Goal: Task Accomplishment & Management: Manage account settings

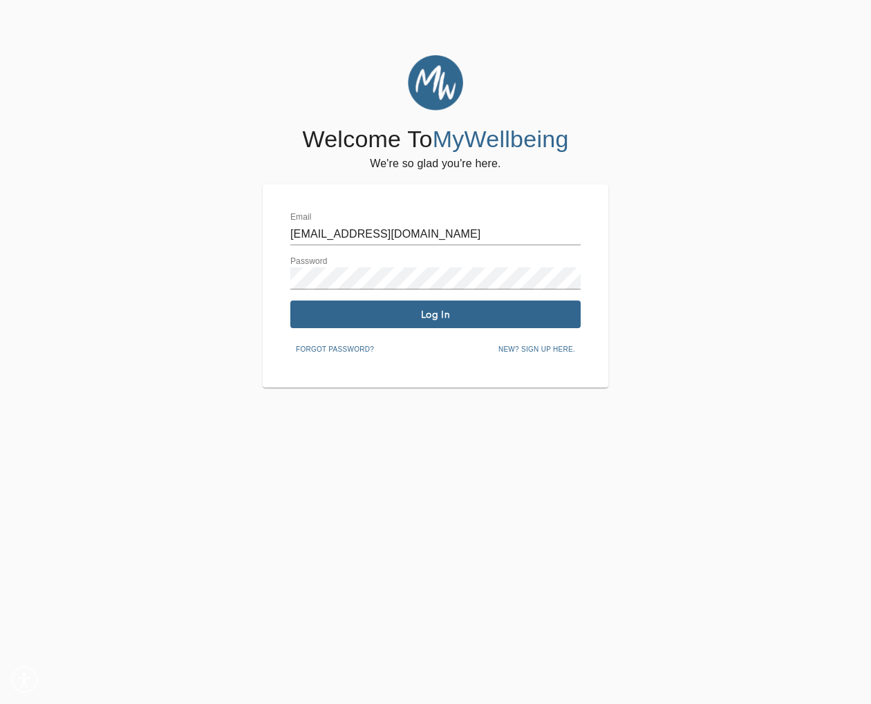
click at [535, 236] on input "[EMAIL_ADDRESS][DOMAIN_NAME]" at bounding box center [435, 234] width 290 height 22
type input "[PERSON_NAME][EMAIL_ADDRESS][DOMAIN_NAME]"
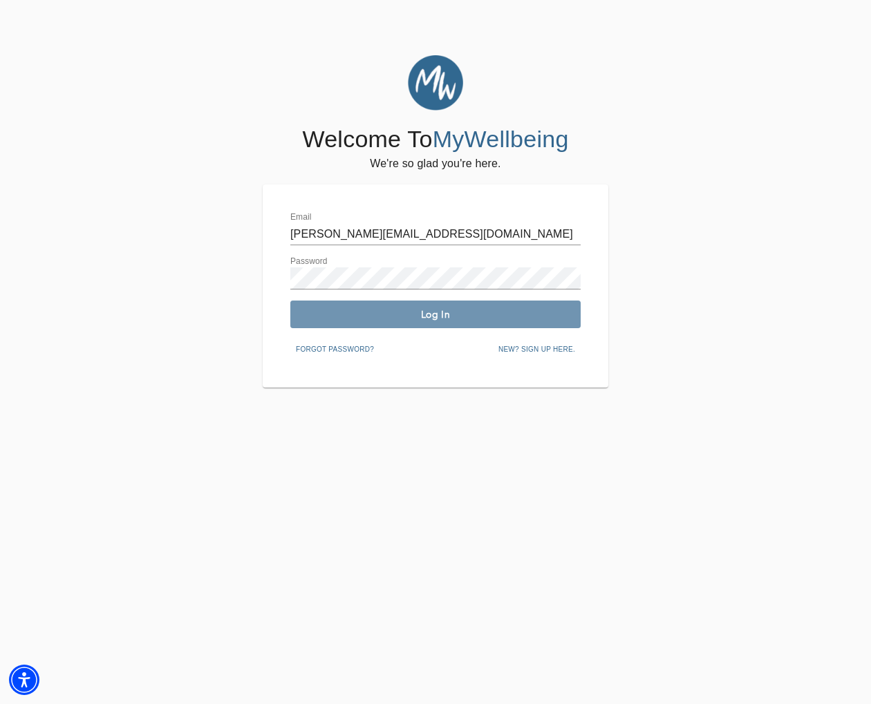
click at [450, 318] on span "Log In" at bounding box center [435, 314] width 279 height 13
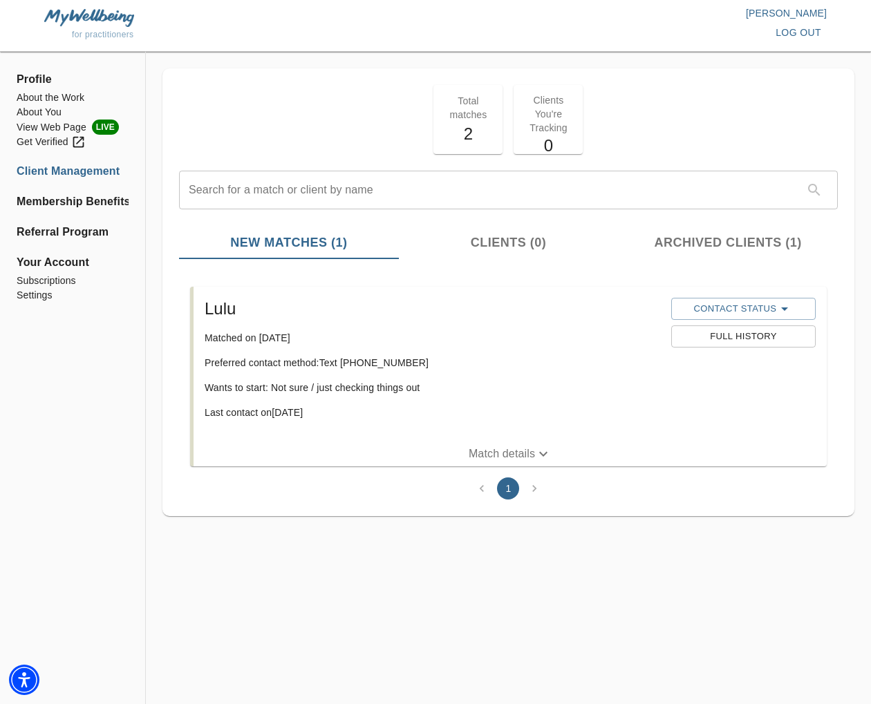
click at [509, 455] on p "Match details" at bounding box center [501, 454] width 66 height 17
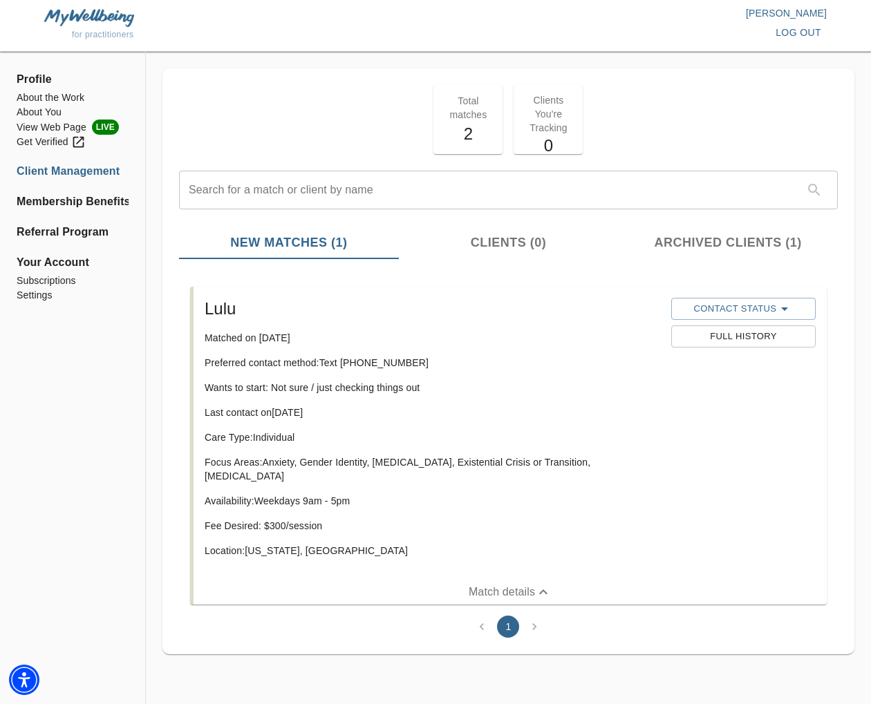
click at [728, 248] on span "Archived Clients (1)" at bounding box center [727, 243] width 203 height 19
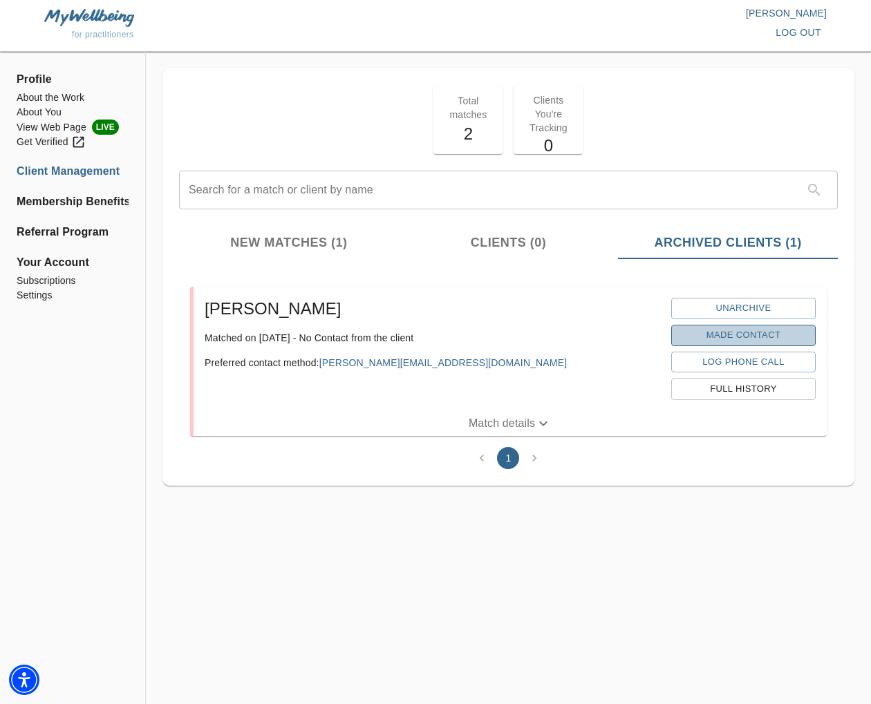
click at [731, 334] on span "Made Contact" at bounding box center [743, 336] width 131 height 16
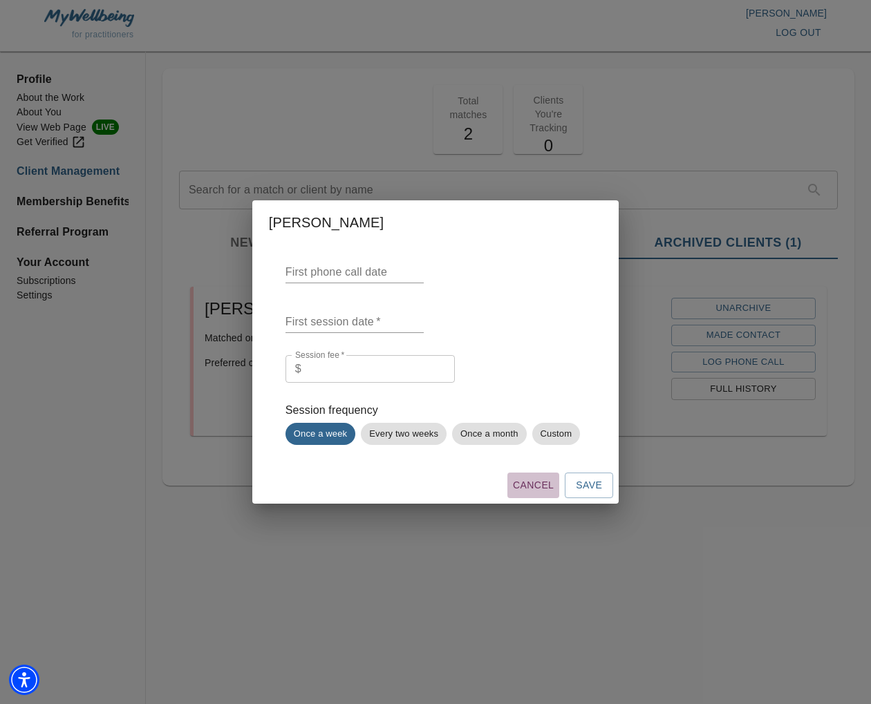
click at [542, 488] on span "Cancel" at bounding box center [533, 485] width 41 height 17
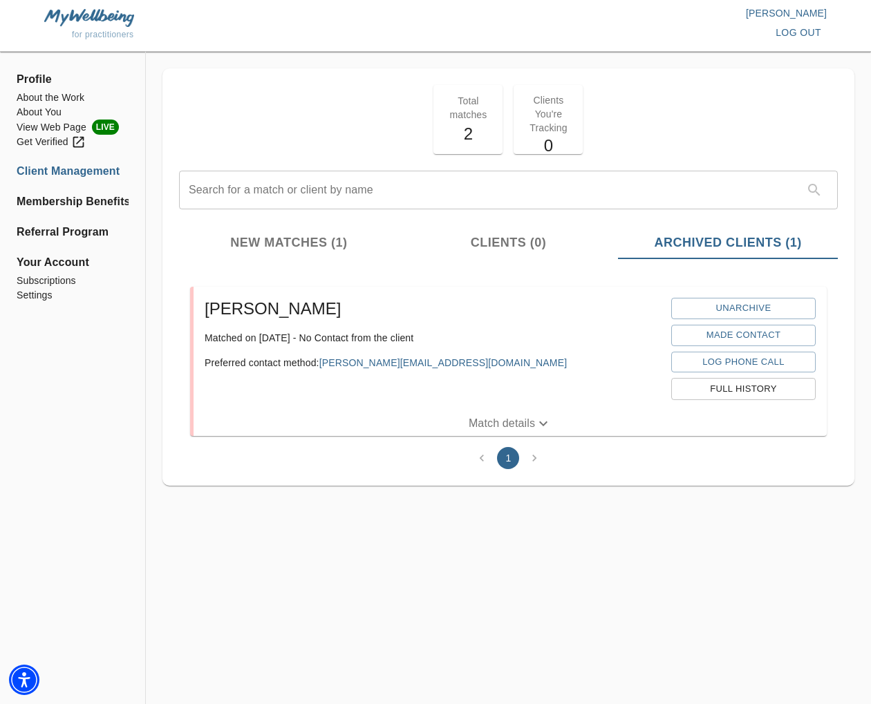
drag, startPoint x: 286, startPoint y: 234, endPoint x: 296, endPoint y: 236, distance: 10.5
click at [286, 234] on span "New Matches (1)" at bounding box center [288, 243] width 203 height 19
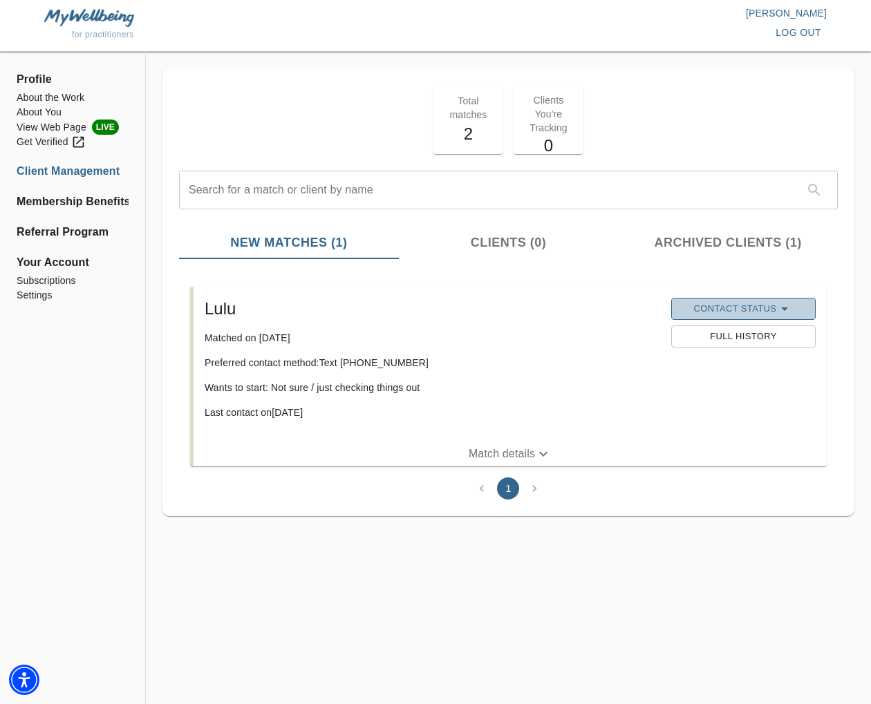
click at [745, 306] on span "Contact Status" at bounding box center [743, 309] width 131 height 17
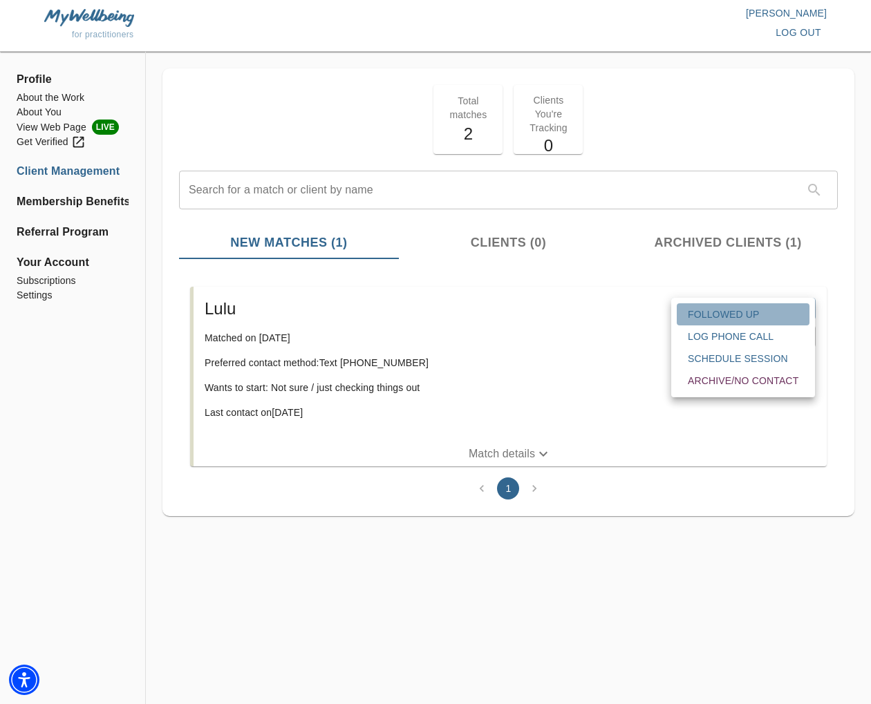
click at [755, 318] on span "Followed Up" at bounding box center [743, 314] width 111 height 14
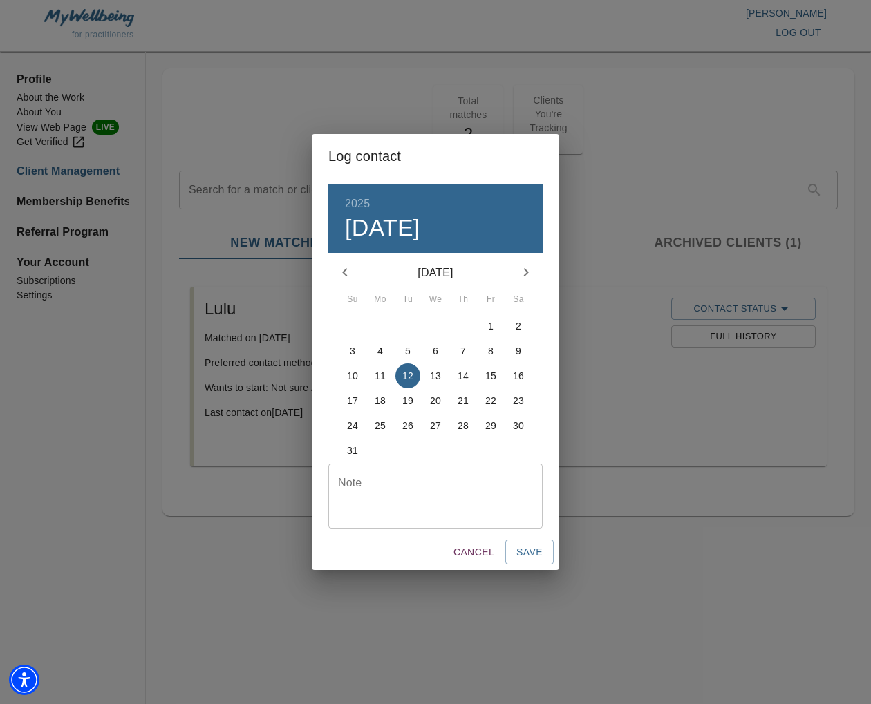
click at [428, 505] on textarea at bounding box center [435, 495] width 195 height 39
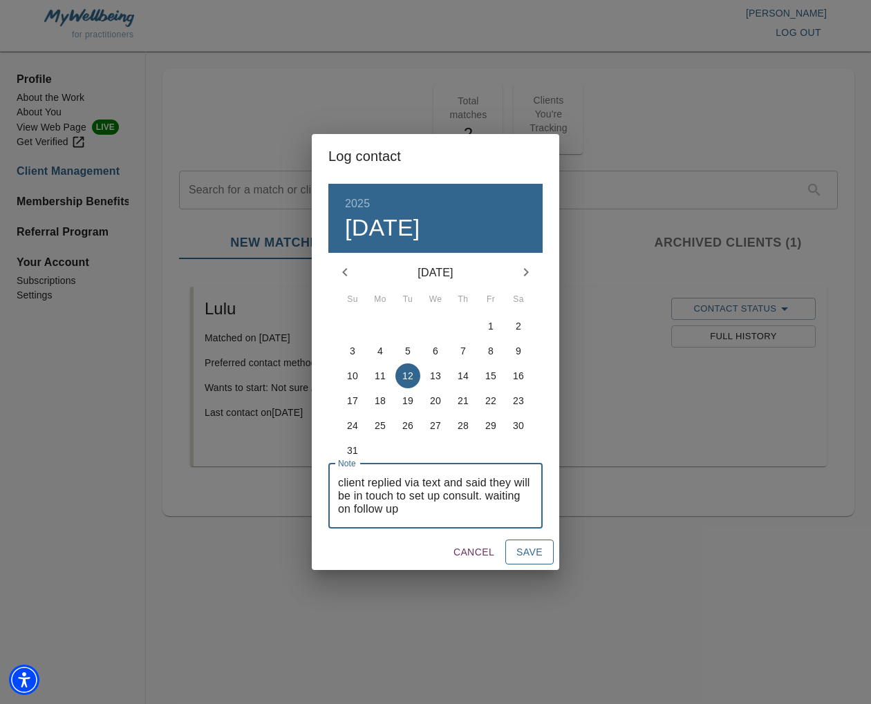
type textarea "client replied via text and said they will be in touch to set up consult. waiti…"
drag, startPoint x: 520, startPoint y: 560, endPoint x: 603, endPoint y: 539, distance: 84.8
click at [520, 560] on span "Save" at bounding box center [529, 552] width 26 height 17
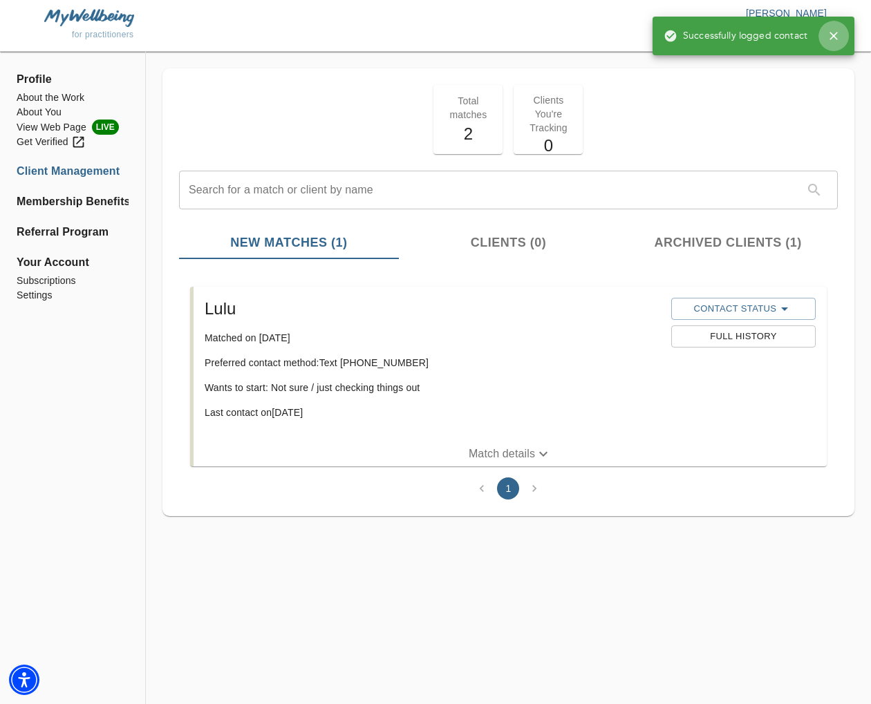
click at [831, 38] on icon "button" at bounding box center [833, 36] width 8 height 8
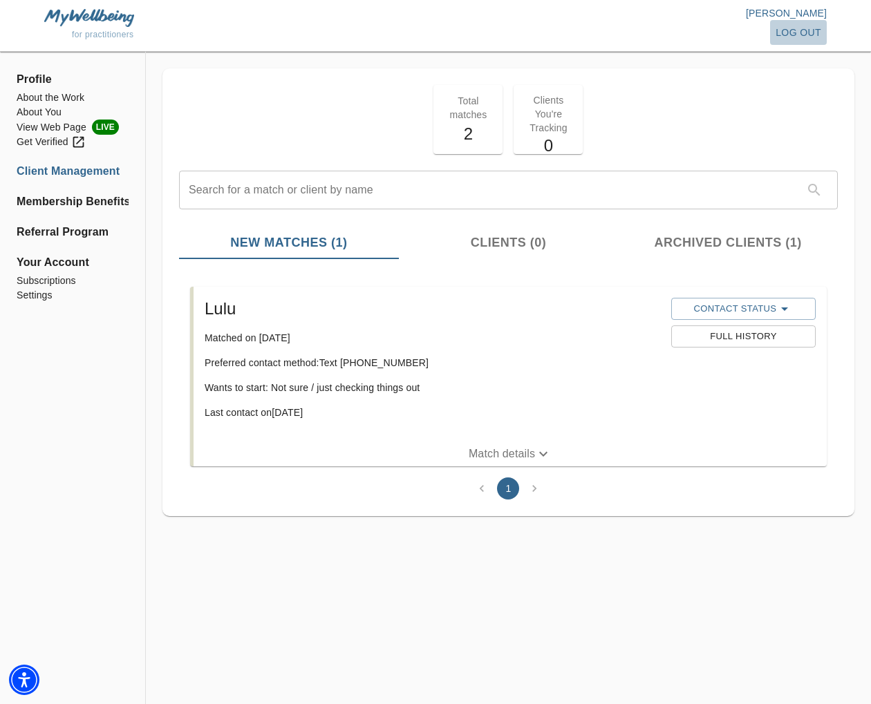
click at [810, 35] on span "log out" at bounding box center [798, 32] width 46 height 17
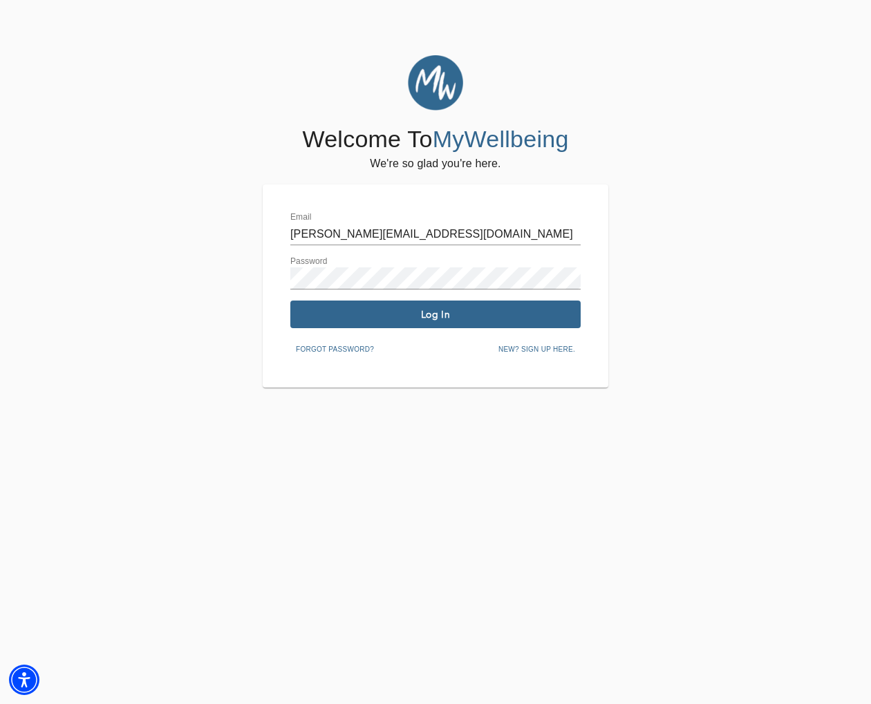
click at [471, 236] on input "[PERSON_NAME][EMAIL_ADDRESS][DOMAIN_NAME]" at bounding box center [435, 234] width 290 height 22
type input "[EMAIL_ADDRESS][DOMAIN_NAME]"
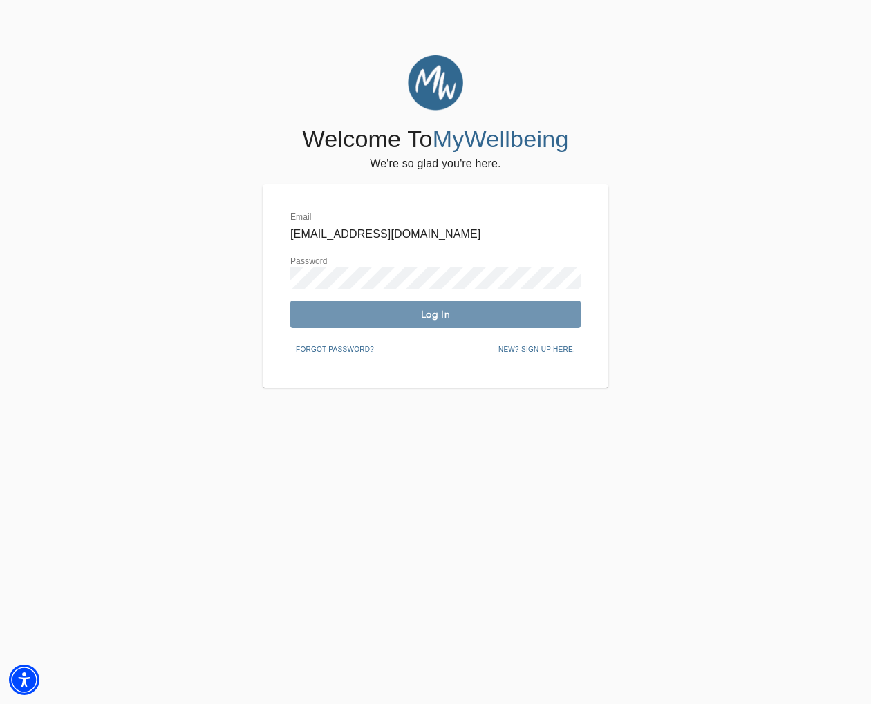
click at [406, 312] on span "Log In" at bounding box center [435, 314] width 279 height 13
